Goal: Task Accomplishment & Management: Complete application form

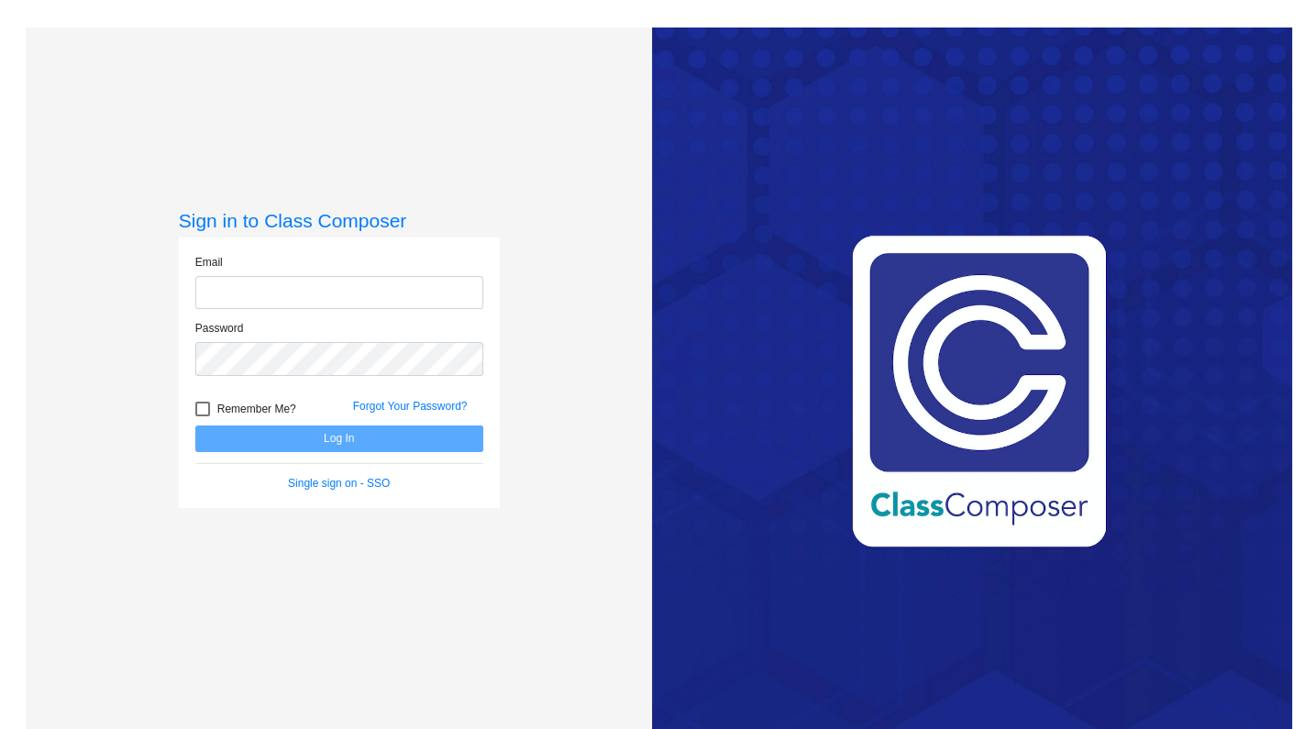
type input "[EMAIL_ADDRESS][DOMAIN_NAME]"
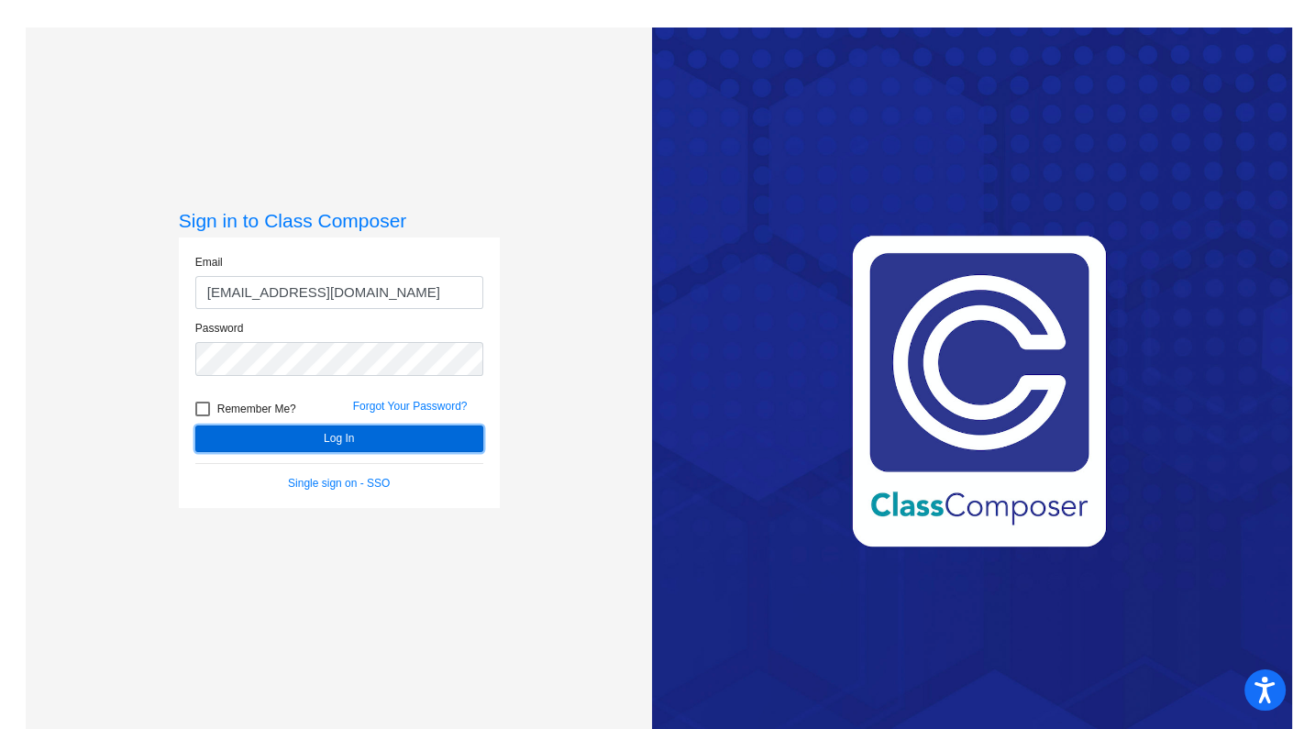
click at [378, 435] on button "Log In" at bounding box center [339, 438] width 288 height 27
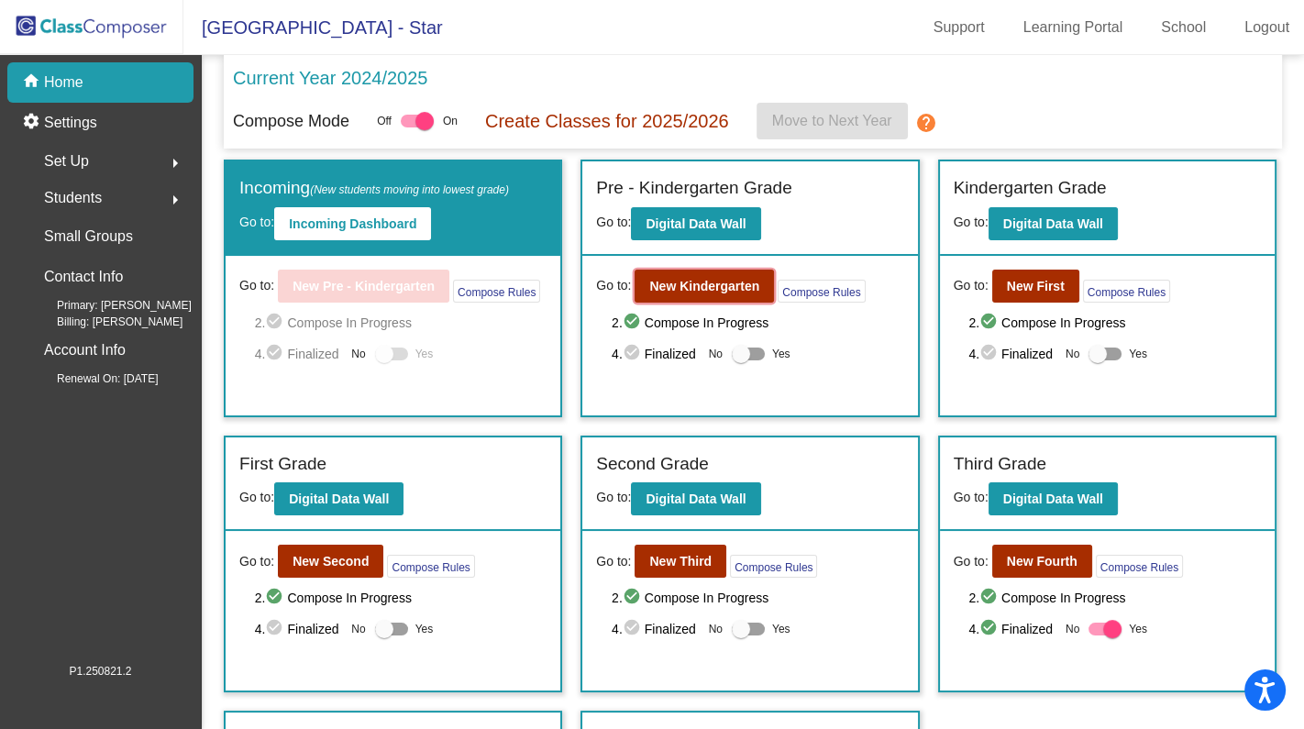
click at [712, 279] on b "New Kindergarten" at bounding box center [704, 286] width 110 height 15
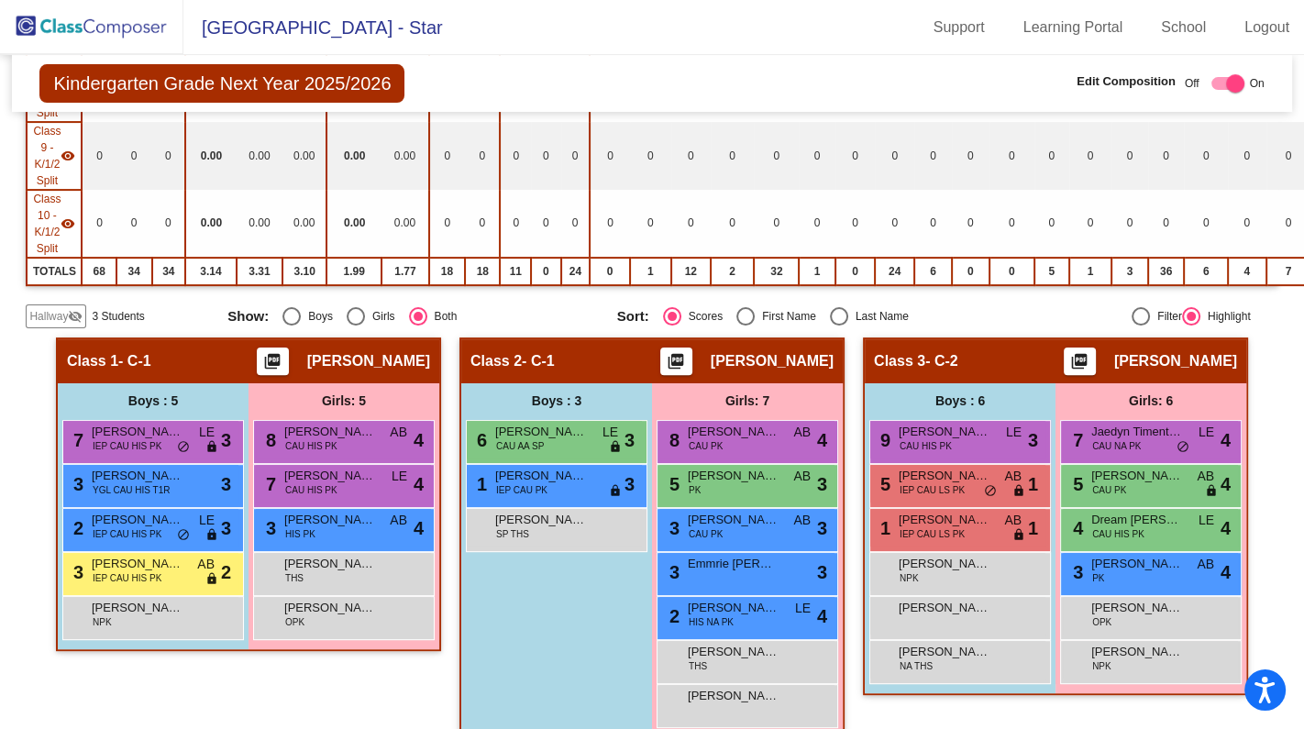
scroll to position [583, 0]
click at [59, 314] on span "Hallway" at bounding box center [48, 316] width 39 height 17
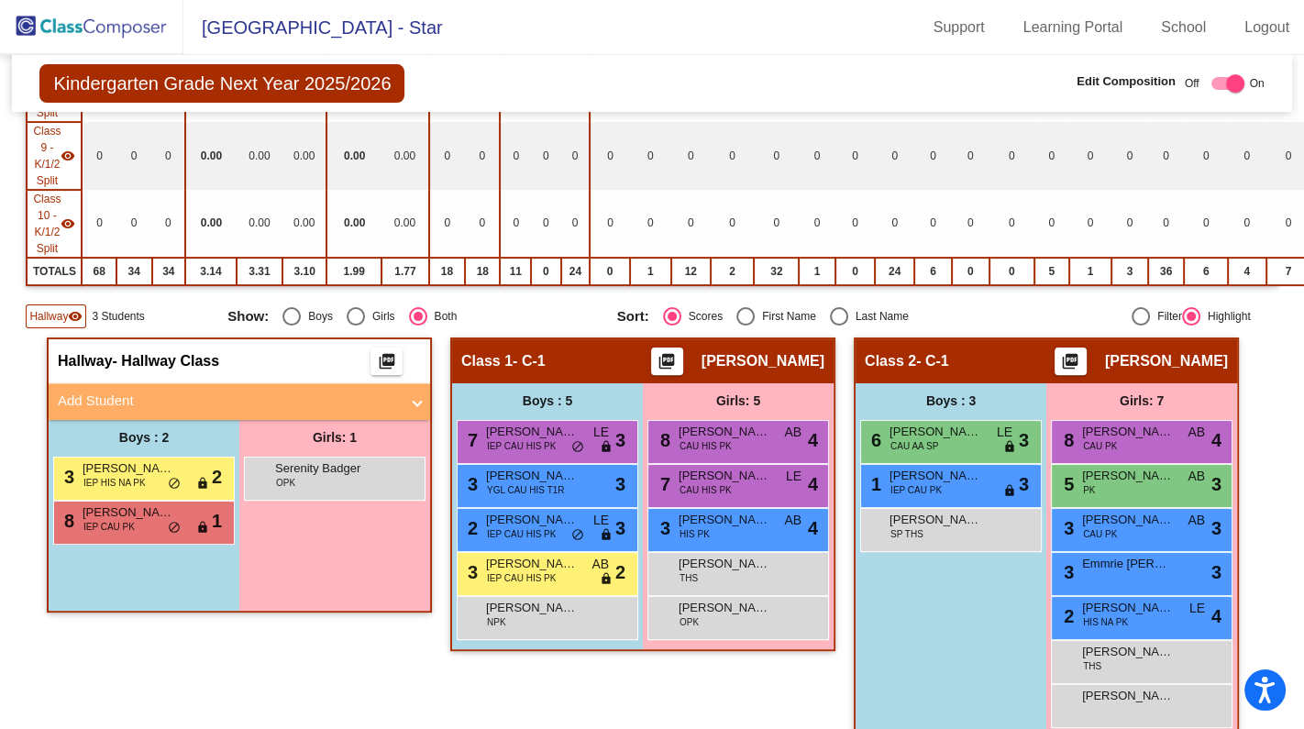
click at [171, 391] on mat-panel-title "Add Student" at bounding box center [228, 401] width 341 height 21
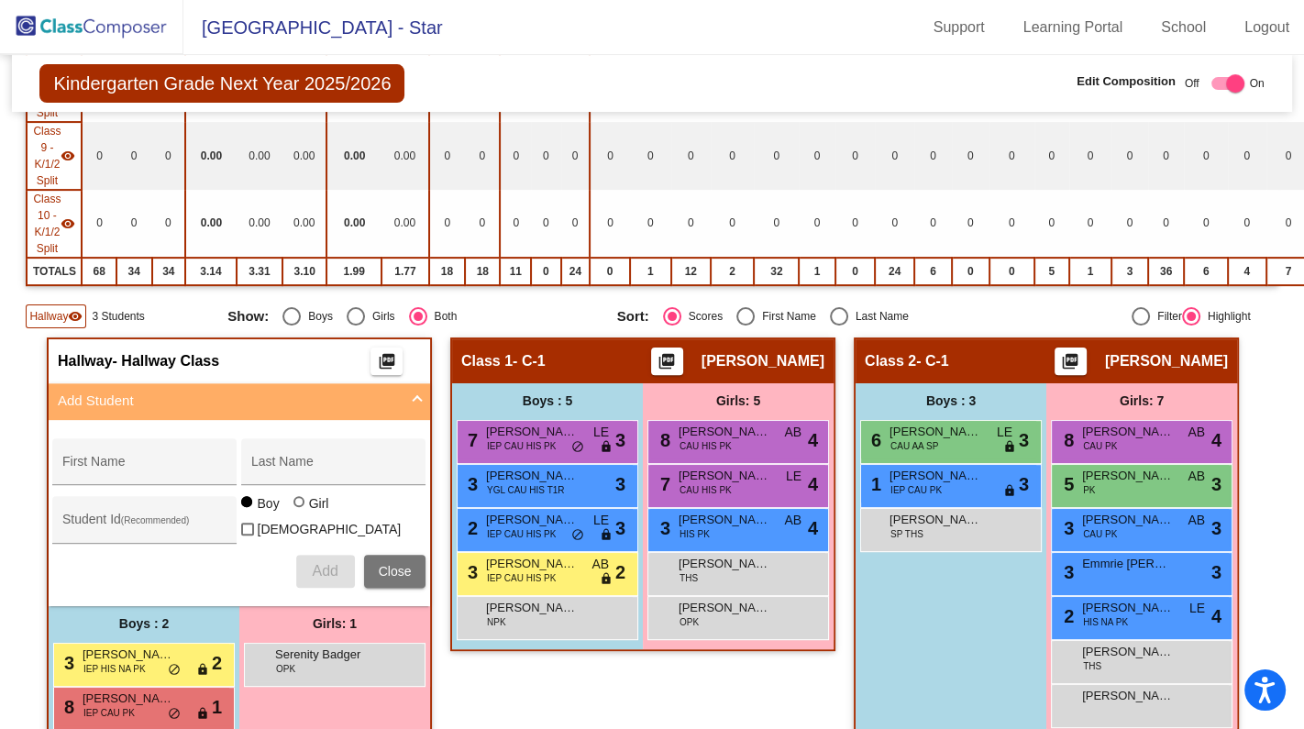
click at [127, 461] on input "First Name" at bounding box center [144, 468] width 165 height 15
type input "[PERSON_NAME]"
click at [293, 503] on div at bounding box center [298, 501] width 11 height 11
click at [300, 511] on input "Girl" at bounding box center [300, 511] width 1 height 1
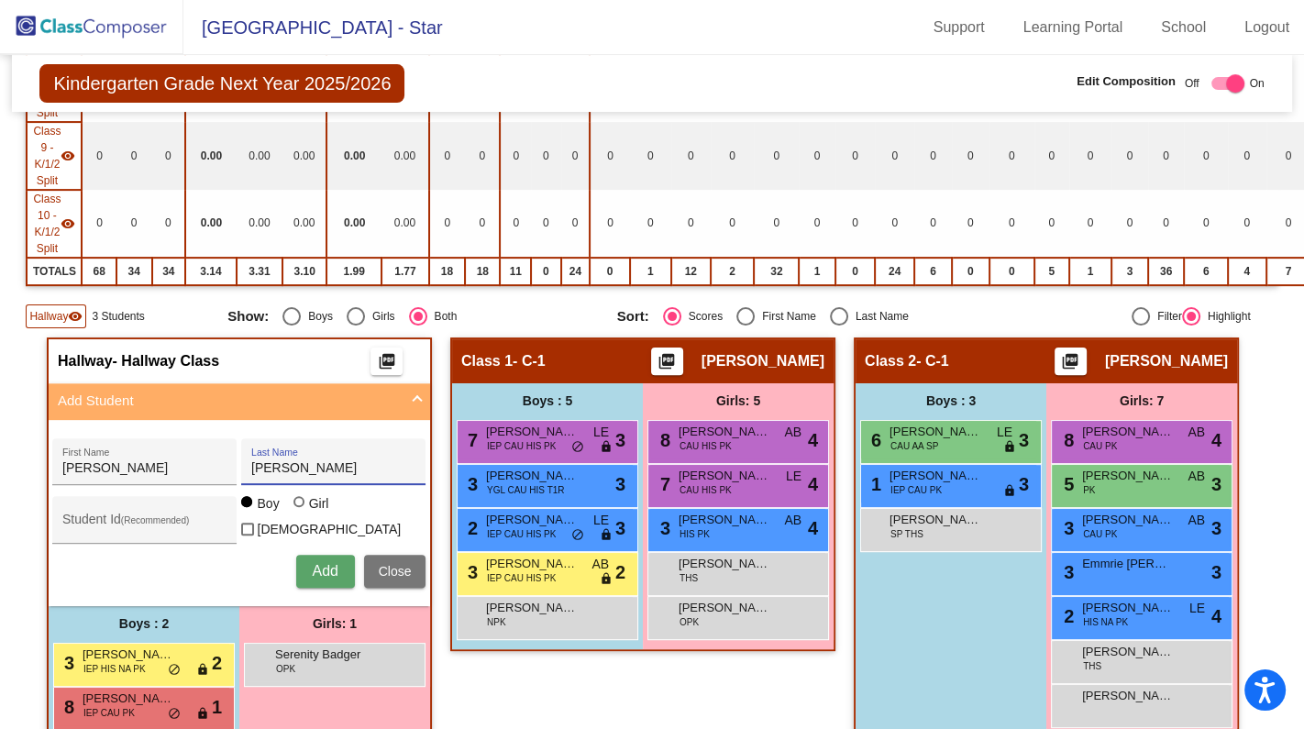
radio input "true"
click at [322, 563] on span "Add" at bounding box center [325, 571] width 26 height 16
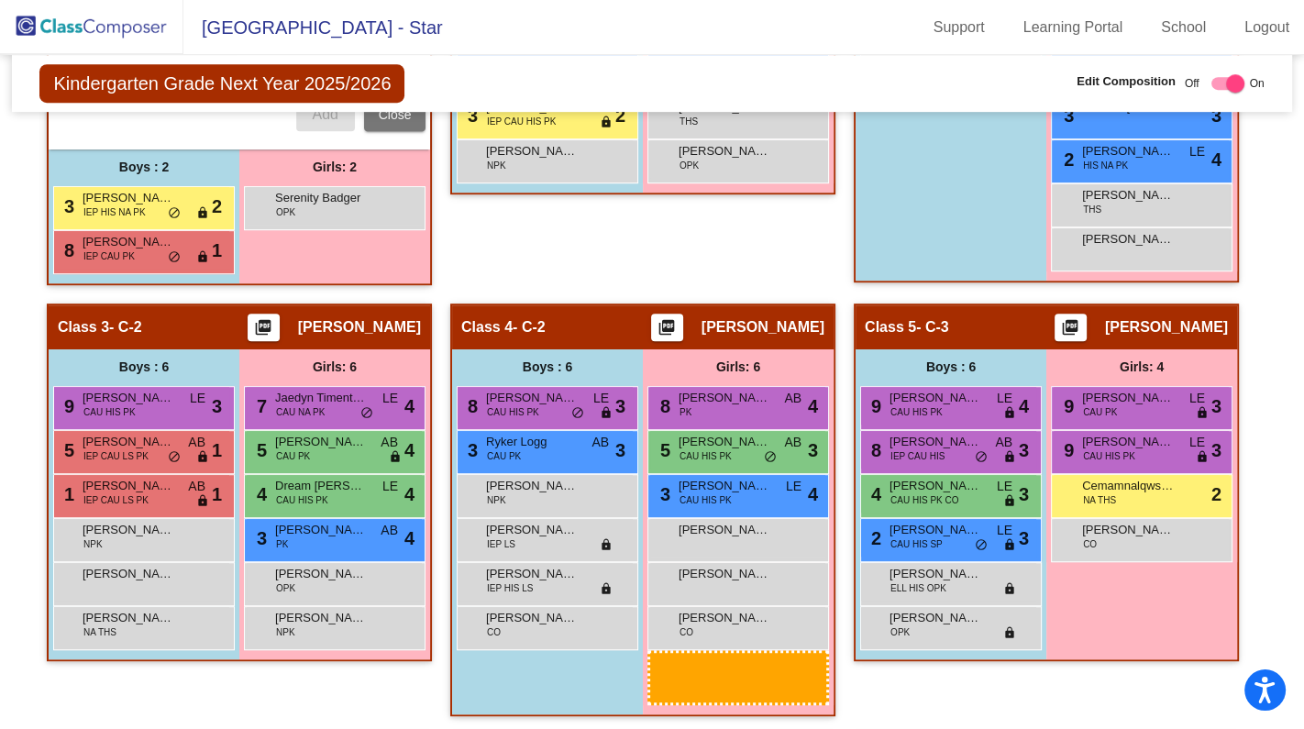
scroll to position [1043, 0]
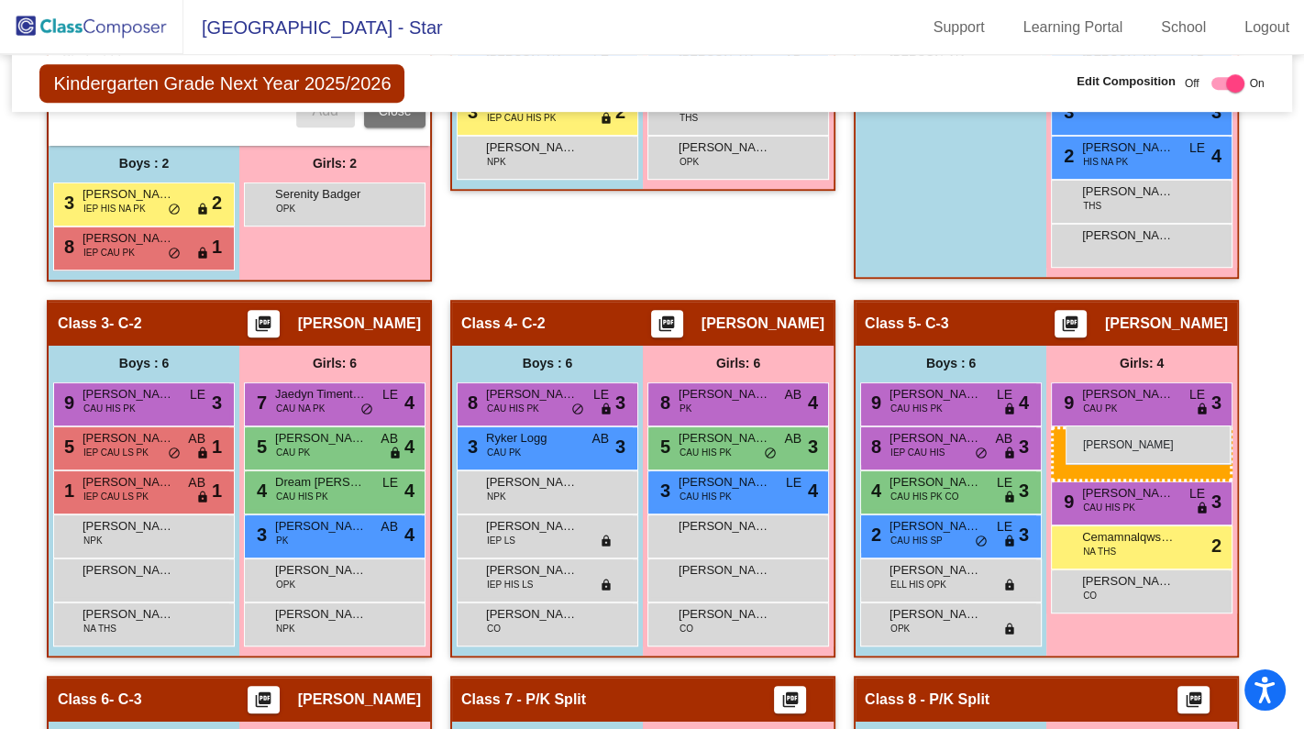
drag, startPoint x: 307, startPoint y: 484, endPoint x: 1065, endPoint y: 425, distance: 760.4
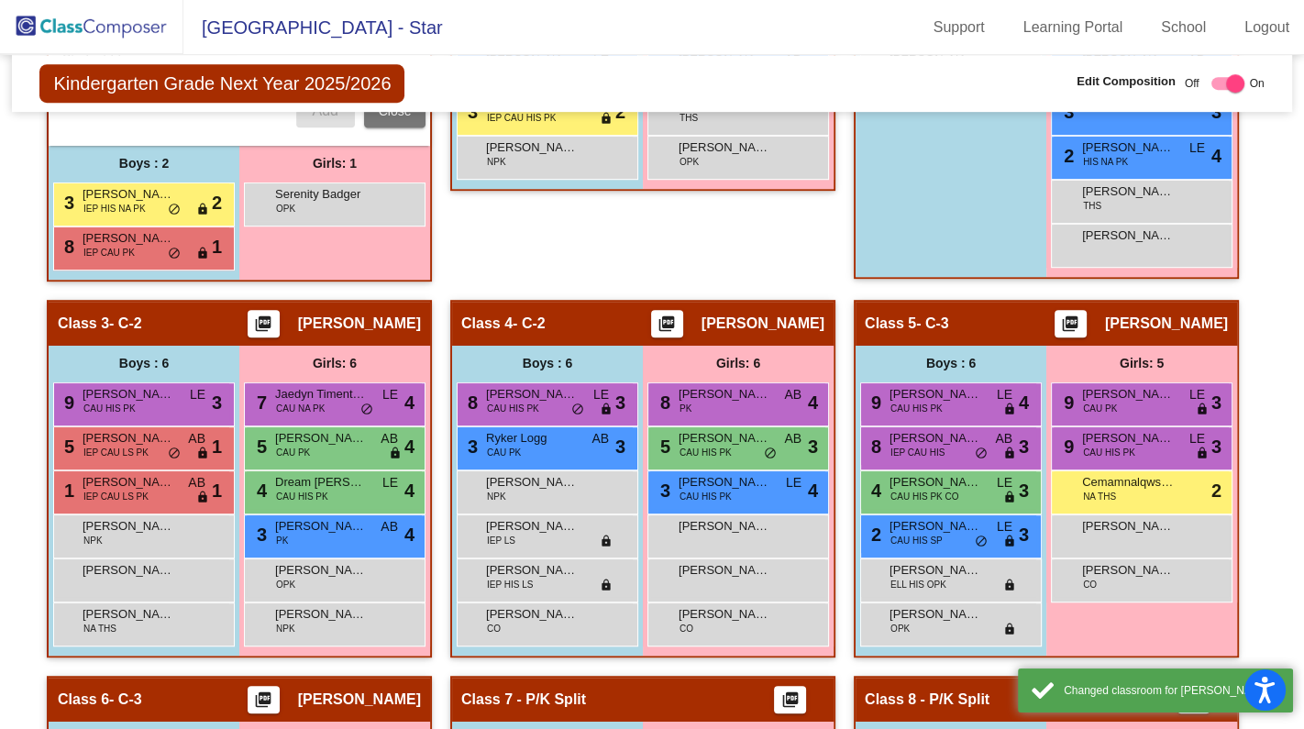
click at [1120, 523] on div "[PERSON_NAME] lock do_not_disturb_alt" at bounding box center [1140, 534] width 175 height 38
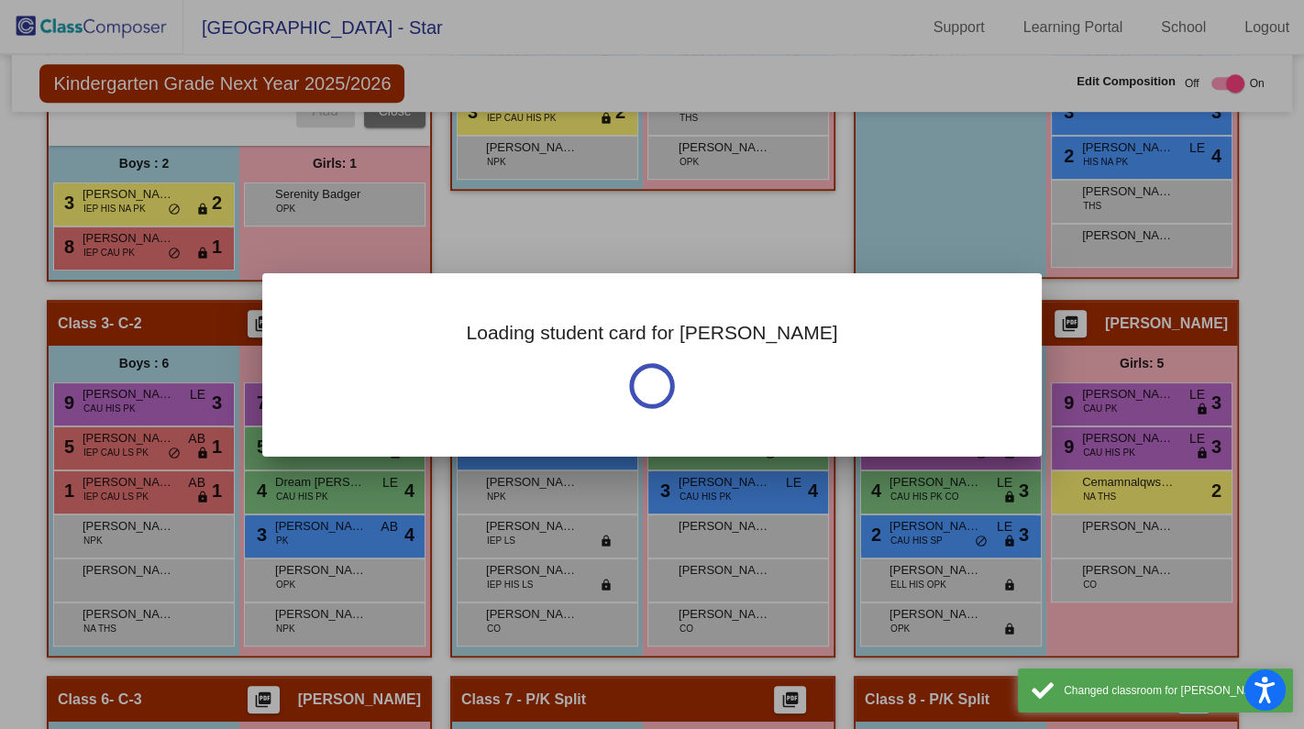
click at [1120, 523] on div at bounding box center [652, 364] width 1304 height 729
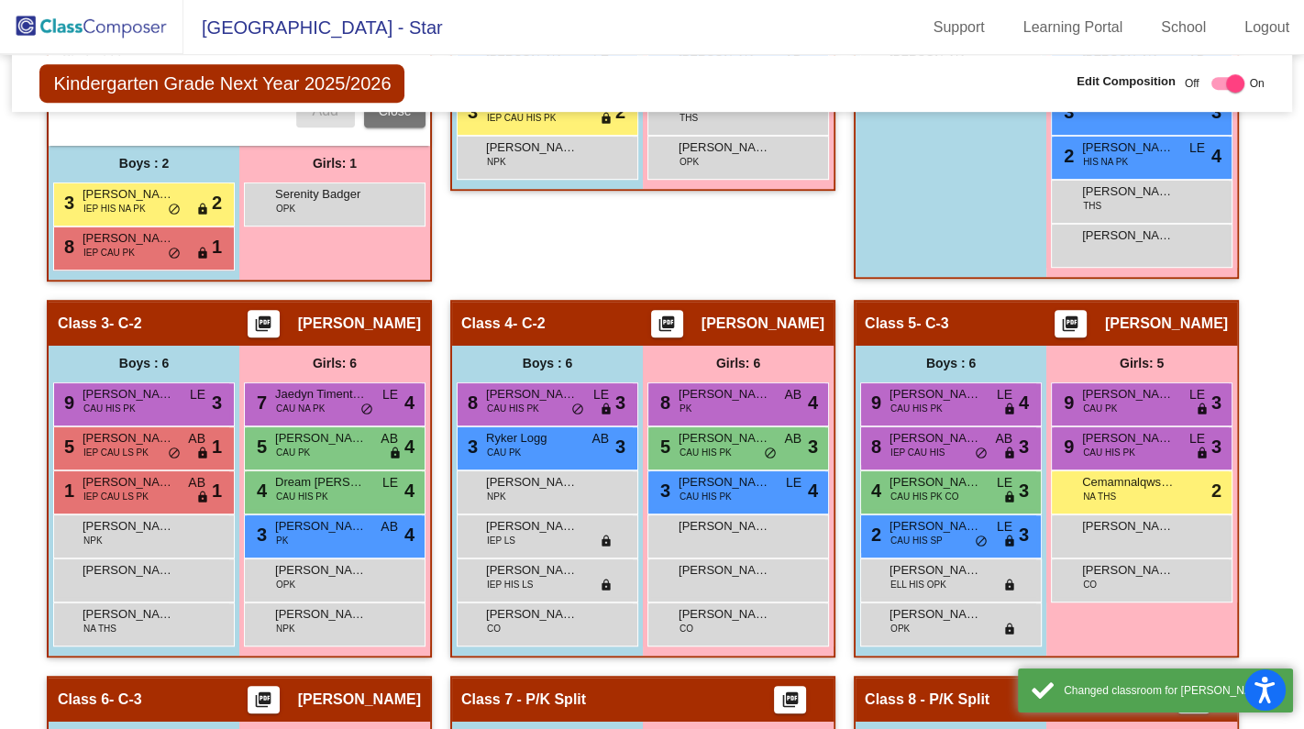
click at [1120, 523] on div "[PERSON_NAME] lock do_not_disturb_alt" at bounding box center [1140, 534] width 175 height 38
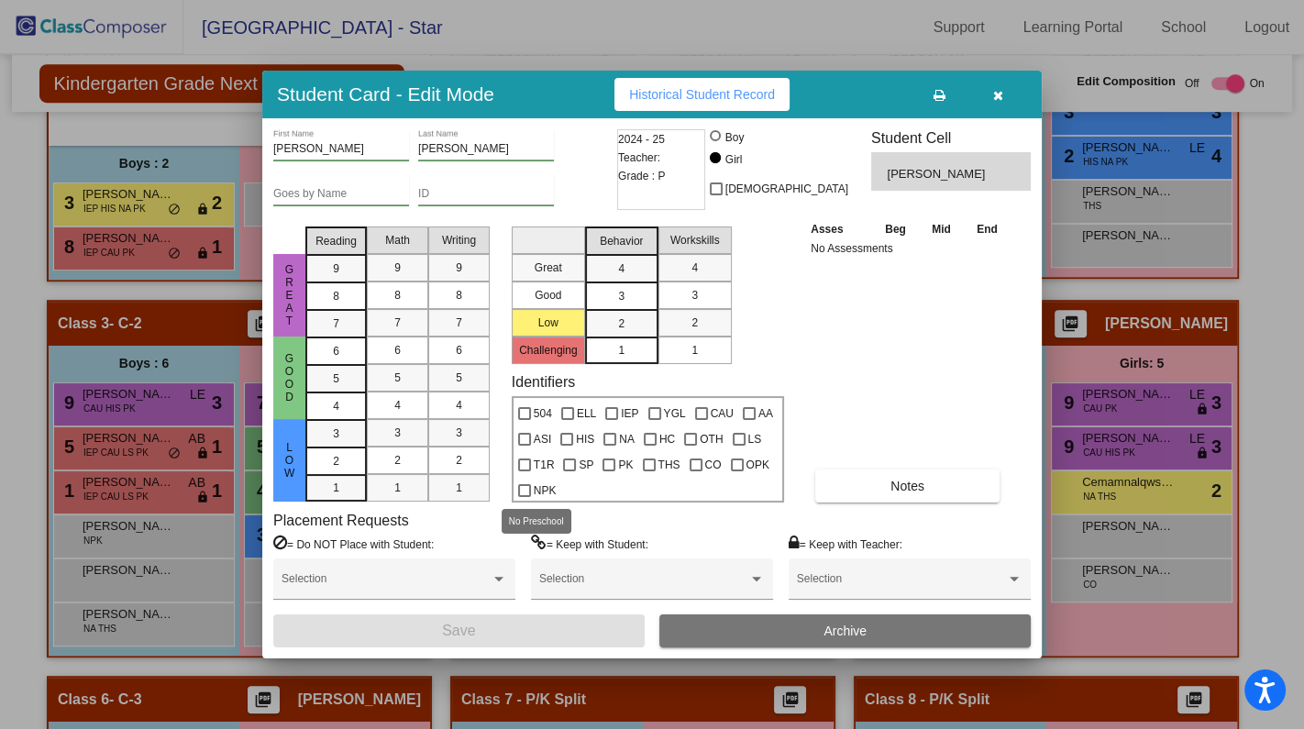
click at [523, 486] on div at bounding box center [524, 490] width 13 height 13
click at [523, 497] on input "NPK" at bounding box center [523, 497] width 1 height 1
checkbox input "true"
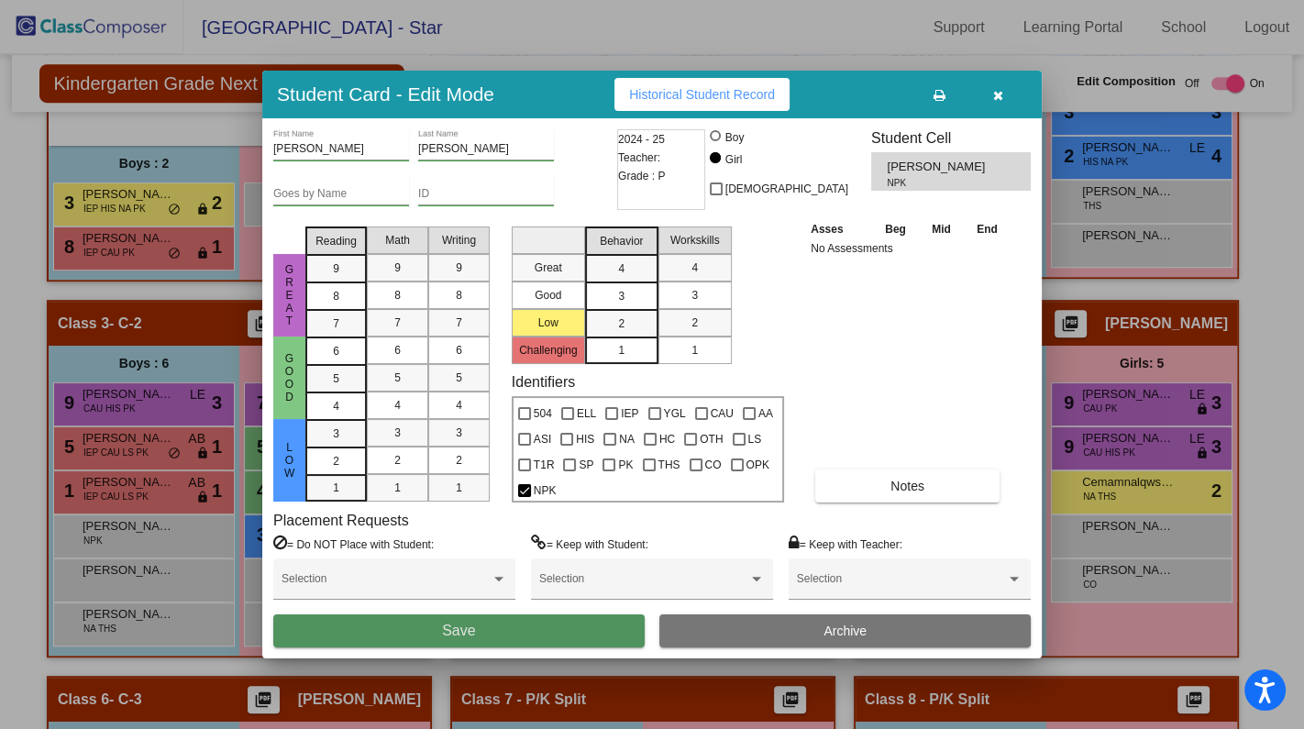
click at [559, 633] on button "Save" at bounding box center [458, 630] width 371 height 33
